Goal: Communication & Community: Answer question/provide support

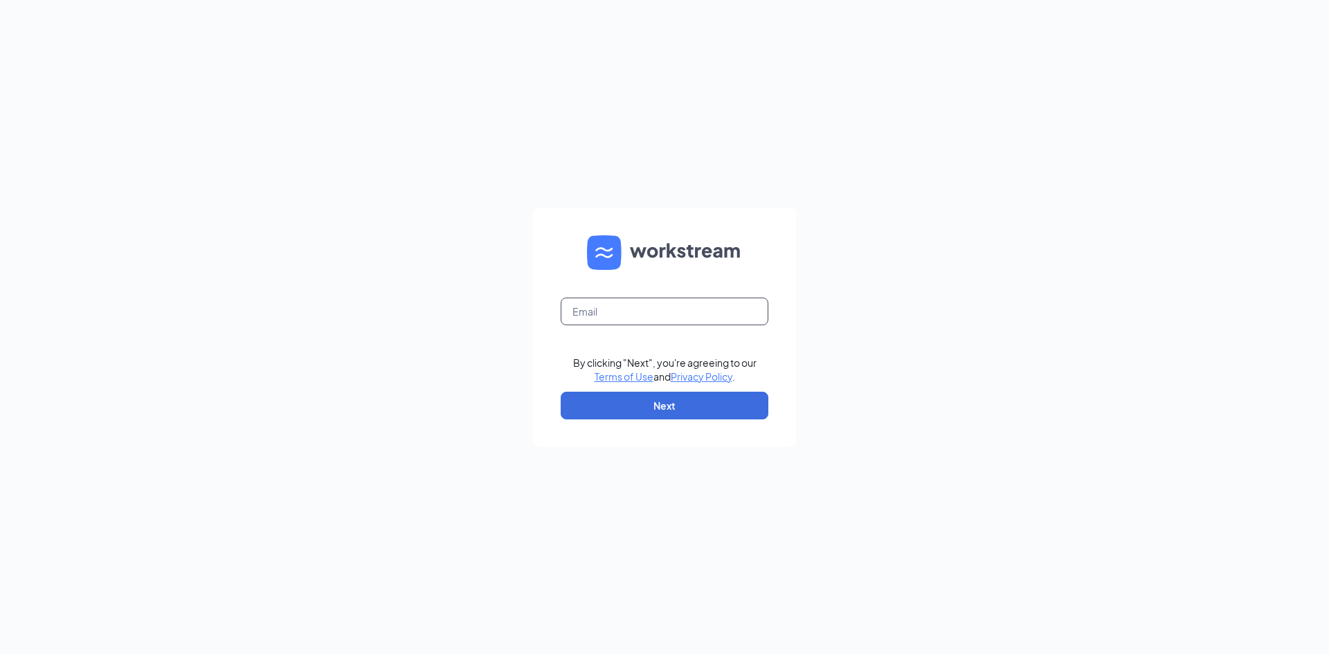
click at [604, 305] on input "text" at bounding box center [665, 312] width 208 height 28
type input "HST.MGR@scrivanos.com"
click at [676, 400] on button "Next" at bounding box center [665, 406] width 208 height 28
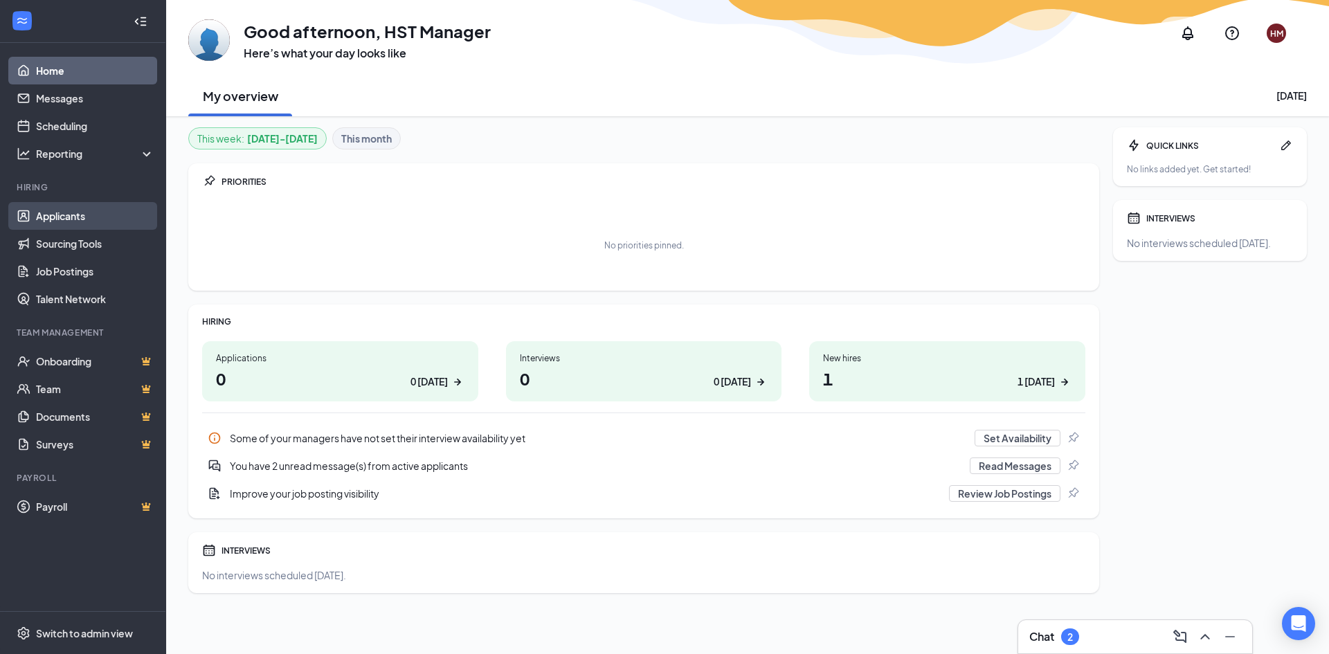
click at [101, 215] on link "Applicants" at bounding box center [95, 216] width 118 height 28
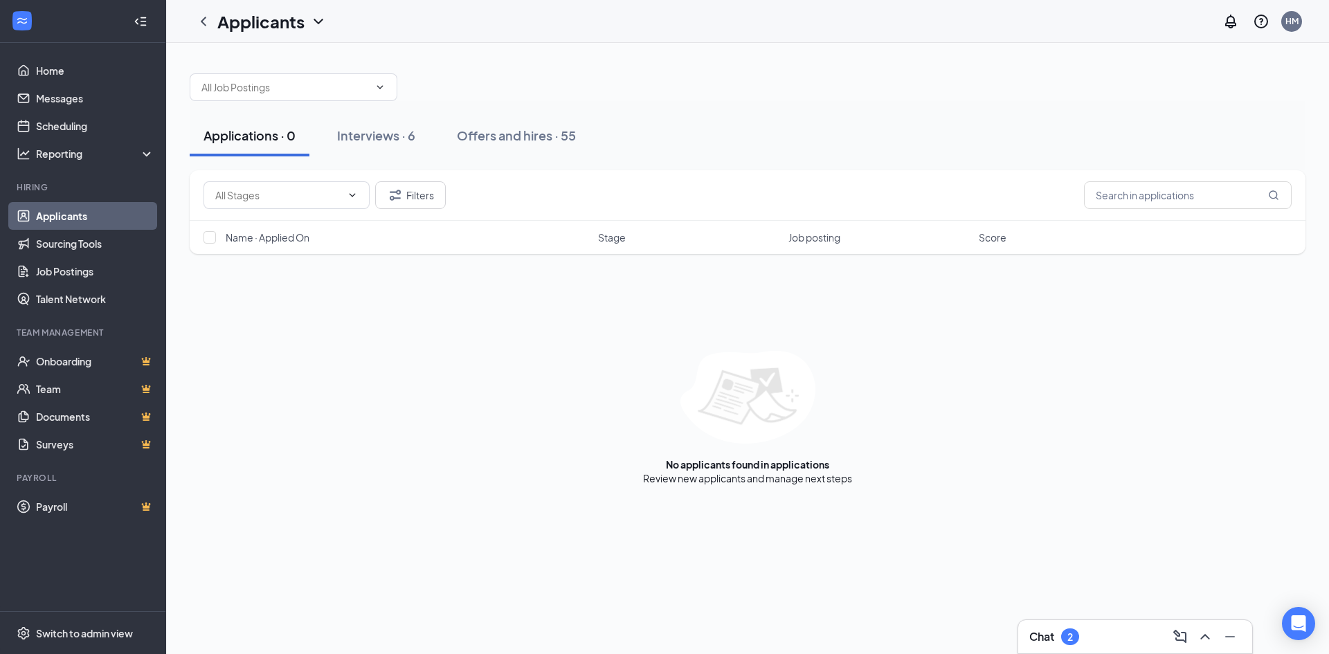
click at [465, 271] on div "Filters Name · Applied On Stage Job posting Score No applicants found in applic…" at bounding box center [748, 327] width 1116 height 315
click at [444, 273] on div "Filters Name · Applied On Stage Job posting Score No applicants found in applic…" at bounding box center [748, 327] width 1116 height 315
drag, startPoint x: 444, startPoint y: 276, endPoint x: 450, endPoint y: 229, distance: 47.4
click at [441, 266] on div "Filters Name · Applied On Stage Job posting Score No applicants found in applic…" at bounding box center [748, 327] width 1116 height 315
click at [332, 395] on div "No applicants found in applications Review new applicants and manage next steps" at bounding box center [748, 418] width 1116 height 134
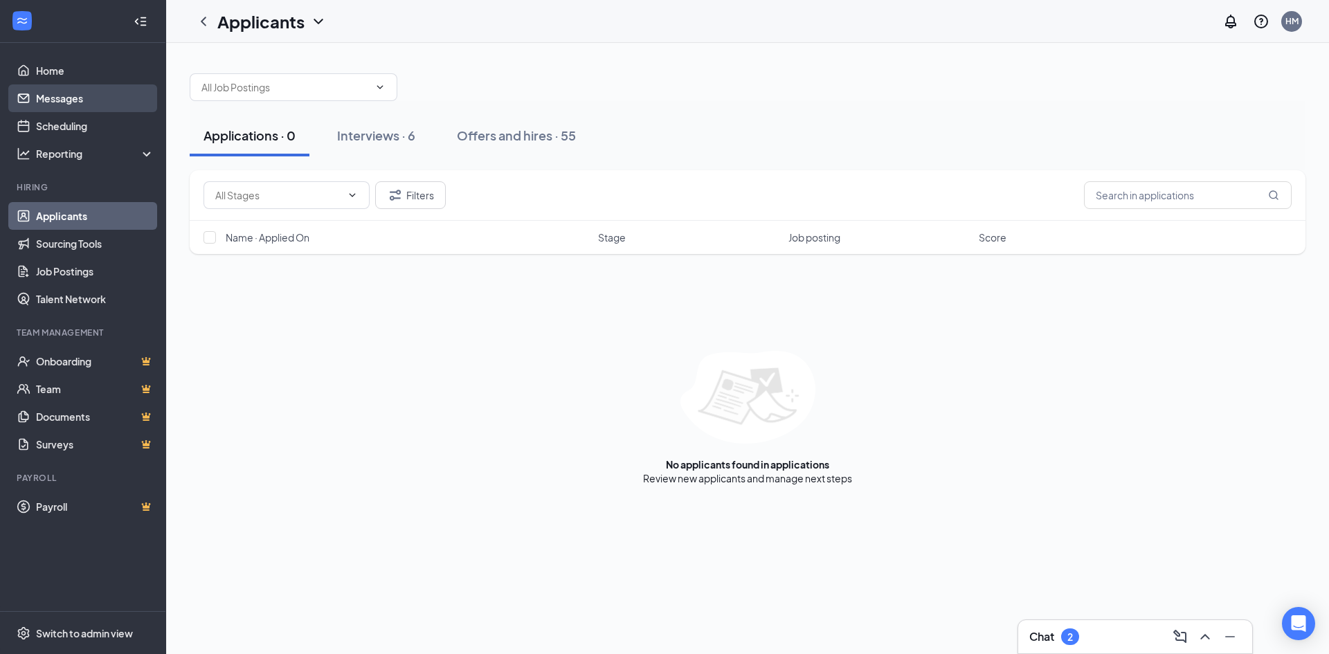
click at [98, 98] on link "Messages" at bounding box center [95, 98] width 118 height 28
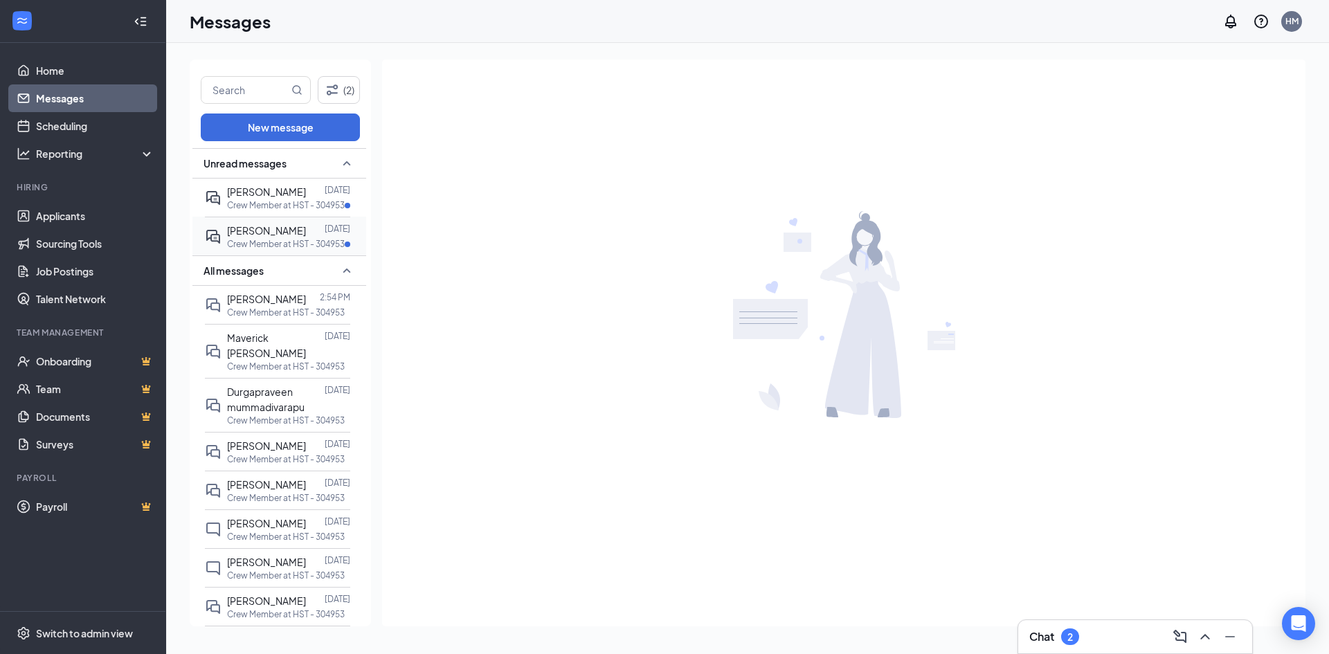
click at [264, 237] on div "[PERSON_NAME]" at bounding box center [266, 230] width 79 height 15
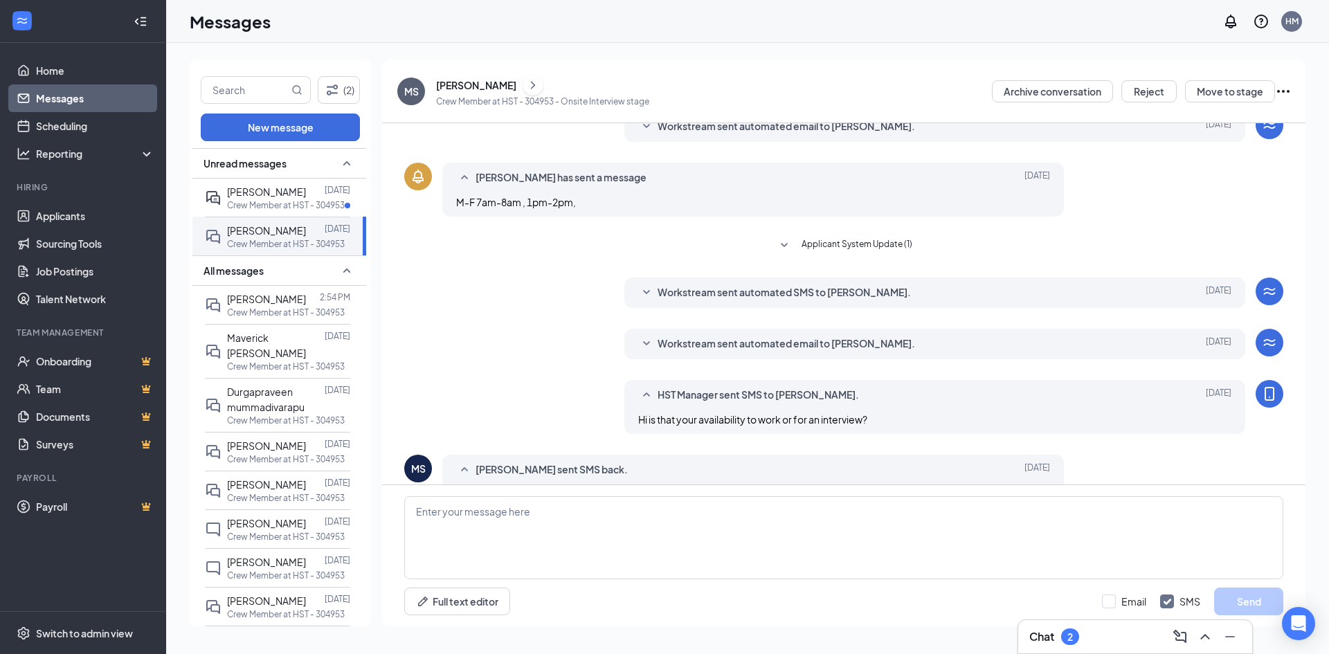
scroll to position [255, 0]
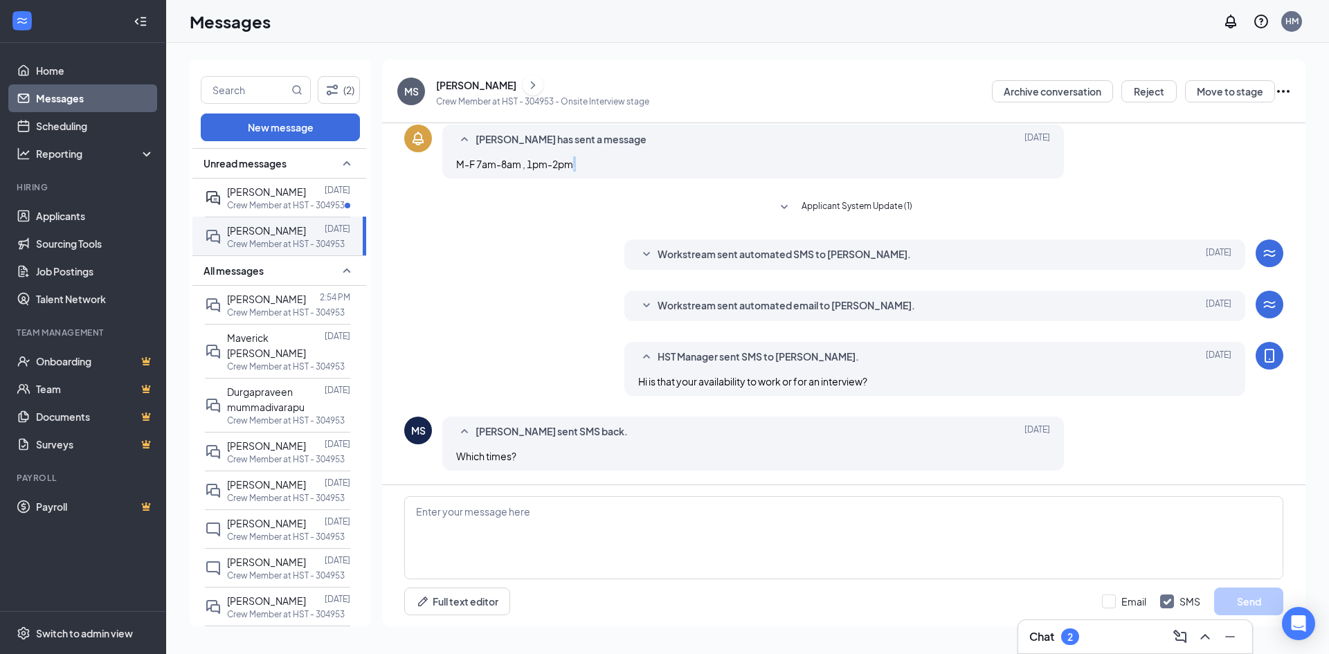
click at [575, 167] on div "M-F 7am-8am , 1pm-2pm," at bounding box center [753, 163] width 594 height 15
click at [590, 212] on div "Applicant System Update (1)" at bounding box center [843, 208] width 527 height 19
drag, startPoint x: 453, startPoint y: 163, endPoint x: 468, endPoint y: 163, distance: 14.6
click at [470, 163] on div "[PERSON_NAME] has sent a message [DATE] M-F 7am-8am , 1pm-2pm," at bounding box center [753, 152] width 622 height 54
click at [466, 164] on span "M-F 7am-8am , 1pm-2pm," at bounding box center [516, 164] width 120 height 12
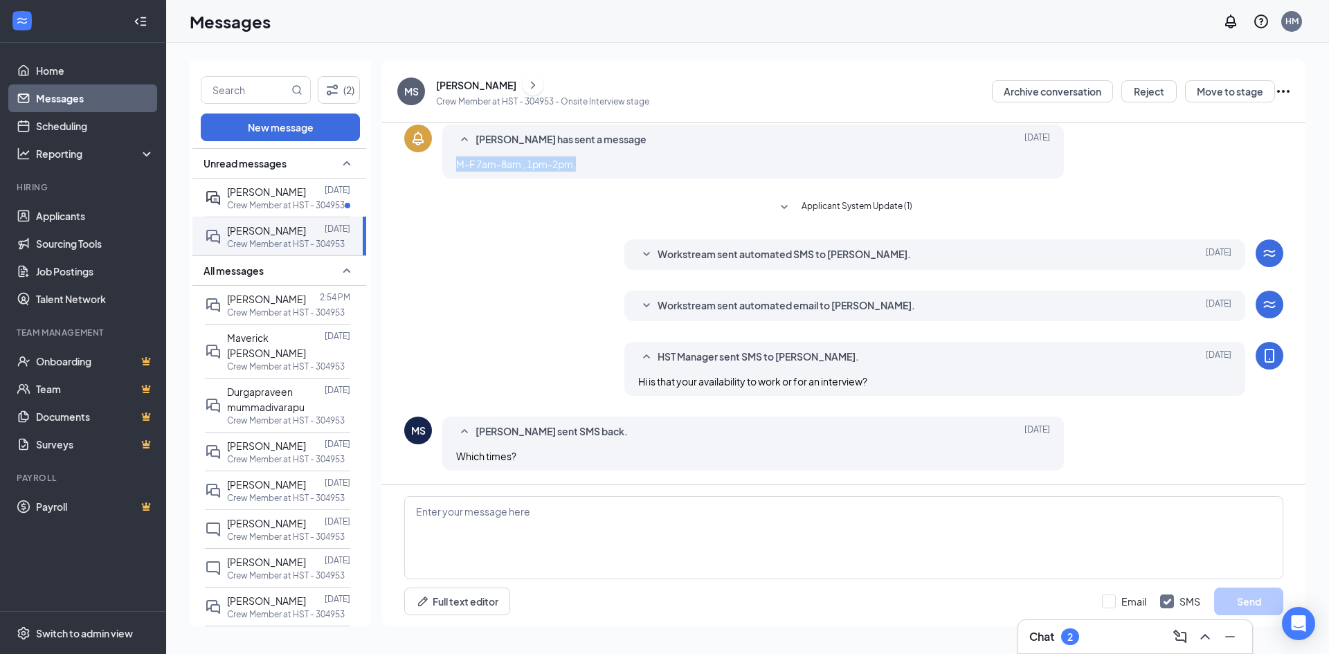
drag, startPoint x: 456, startPoint y: 161, endPoint x: 579, endPoint y: 166, distance: 123.3
click at [579, 166] on div "M-F 7am-8am , 1pm-2pm," at bounding box center [753, 163] width 594 height 15
copy span "M-F 7am-8am , 1pm-2pm,"
paste textarea "M-F 7am-8am , 1pm-2pm,"
click at [672, 511] on textarea "M-F 7am-8am , 1pm-2pm the times you listed above. I dont" at bounding box center [843, 537] width 879 height 83
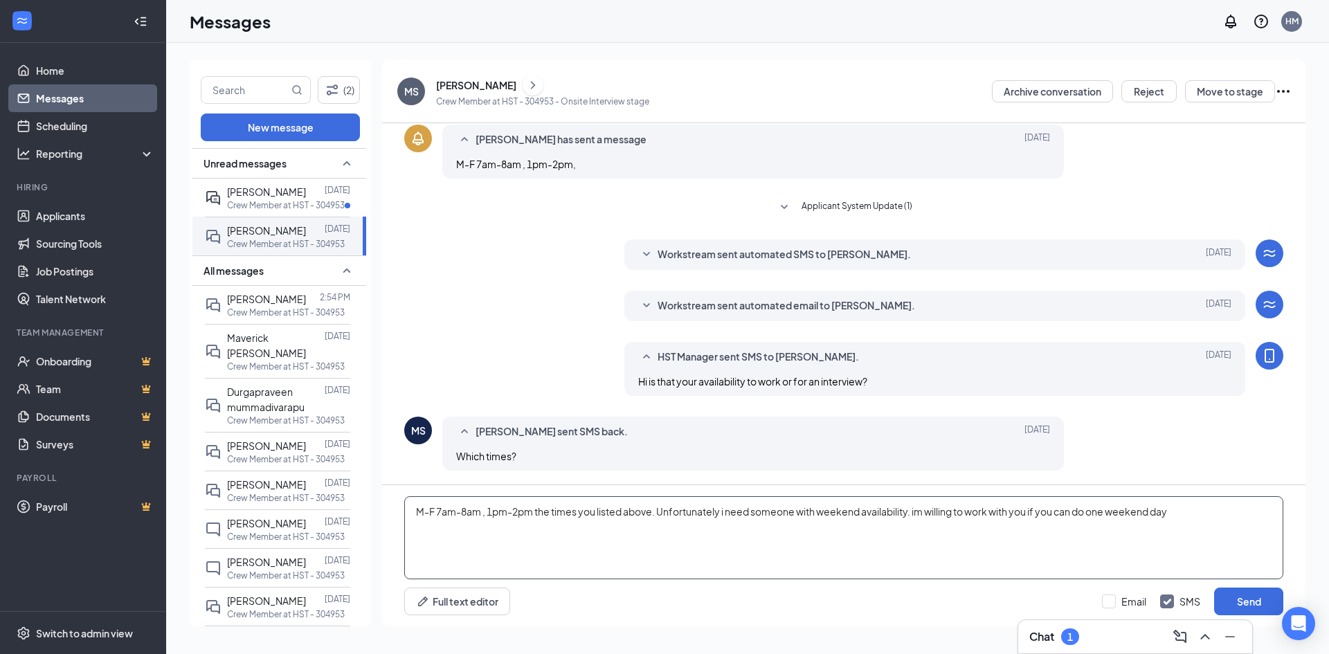
click at [922, 512] on textarea "M-F 7am-8am , 1pm-2pm the times you listed above. Unfortunately i need someone …" at bounding box center [843, 537] width 879 height 83
type textarea "M-F 7am-8am , 1pm-2pm the times you listed above. Unfortunately i need someone …"
click at [1261, 598] on button "Send" at bounding box center [1248, 602] width 69 height 28
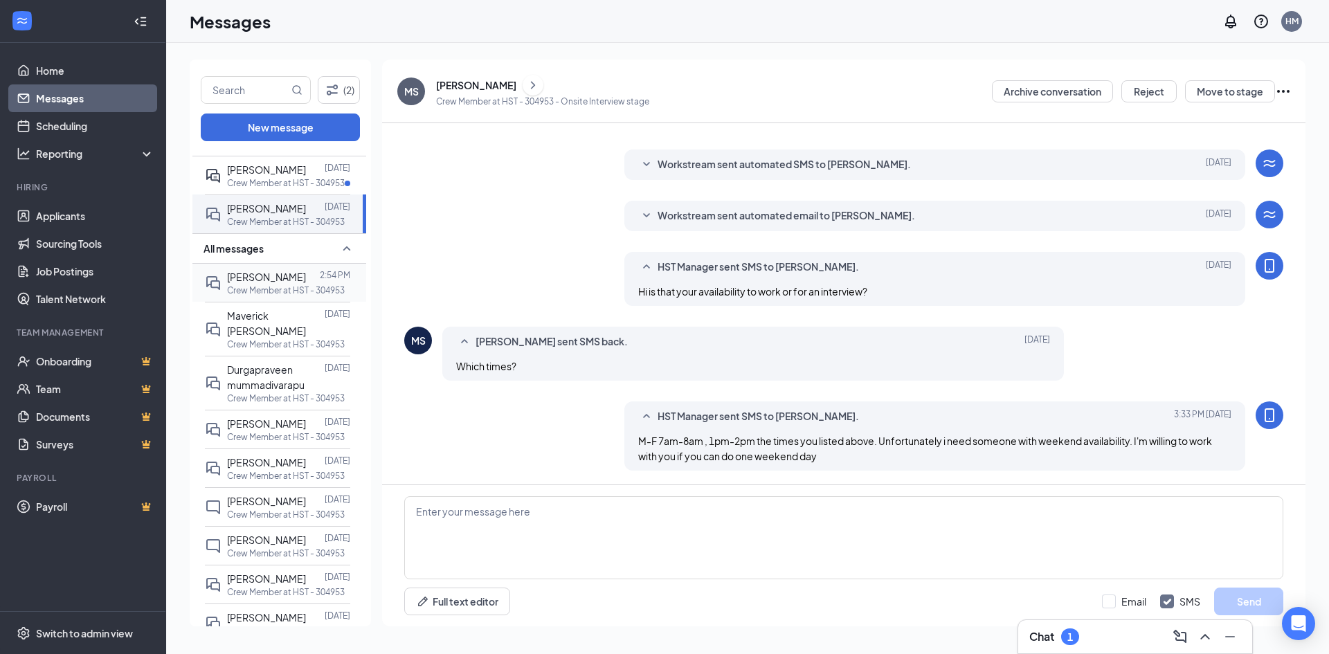
scroll to position [0, 0]
